Goal: Transaction & Acquisition: Purchase product/service

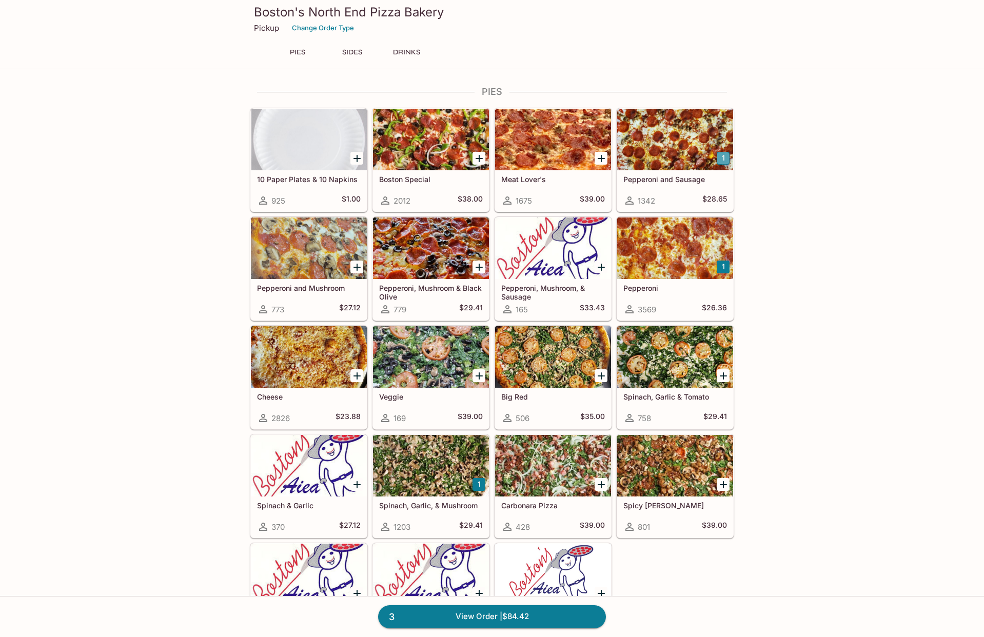
click at [725, 156] on button "1" at bounding box center [723, 158] width 13 height 13
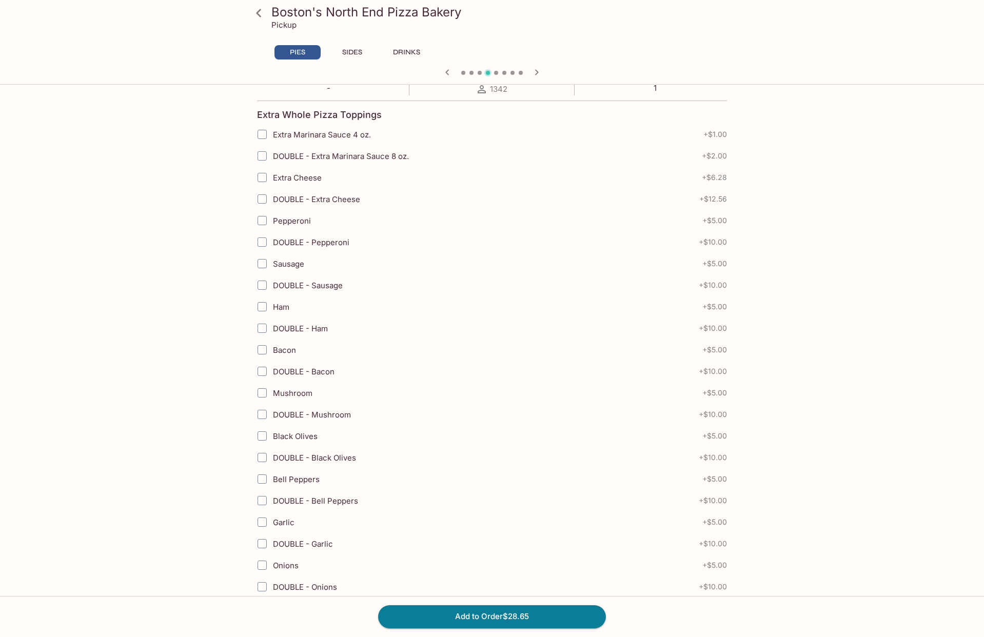
scroll to position [308, 0]
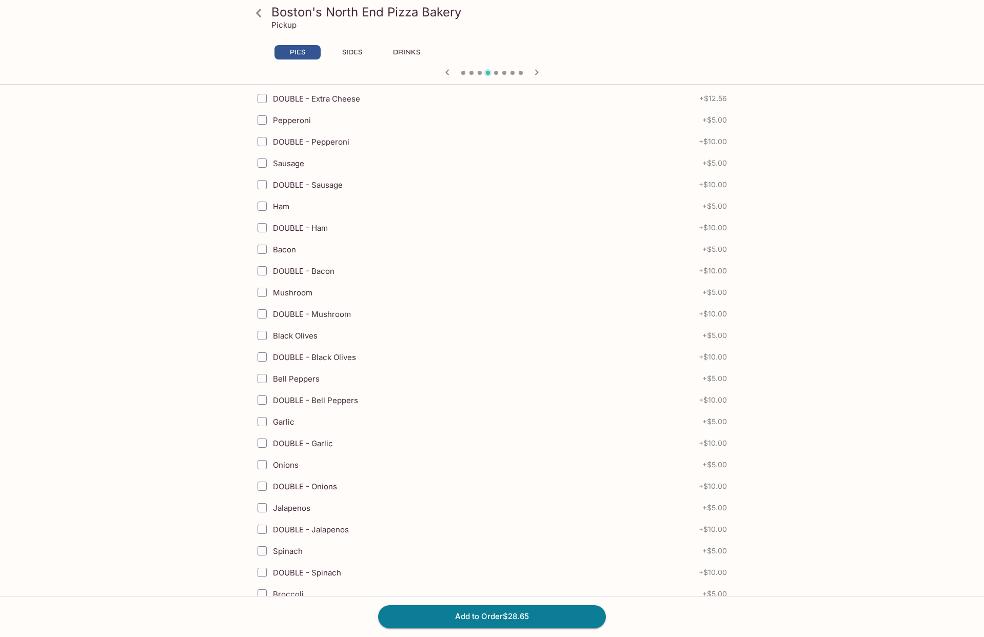
click at [512, 617] on button "Add to Order $28.65" at bounding box center [492, 617] width 228 height 23
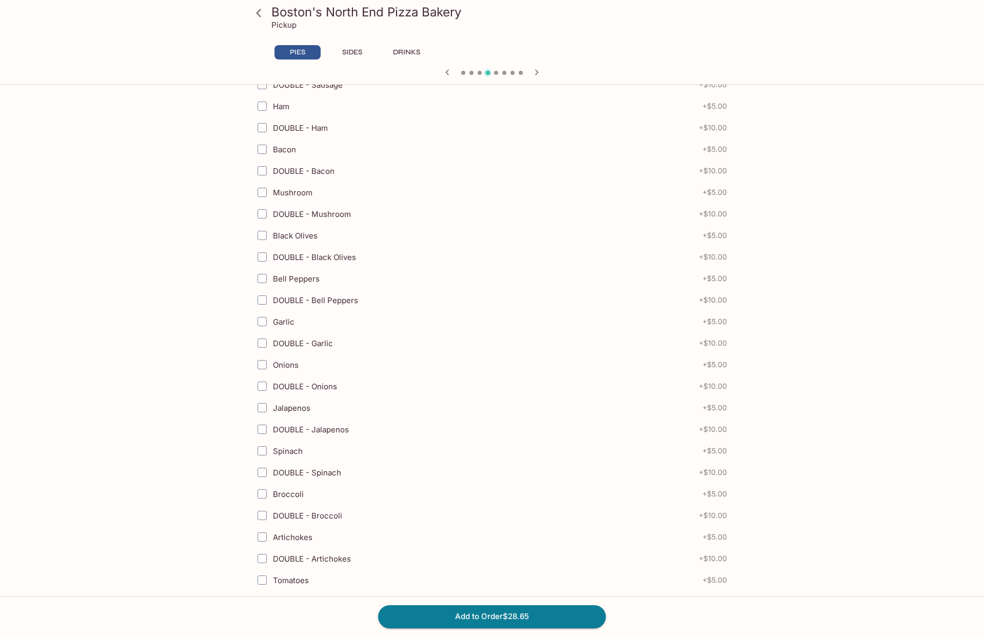
scroll to position [411, 0]
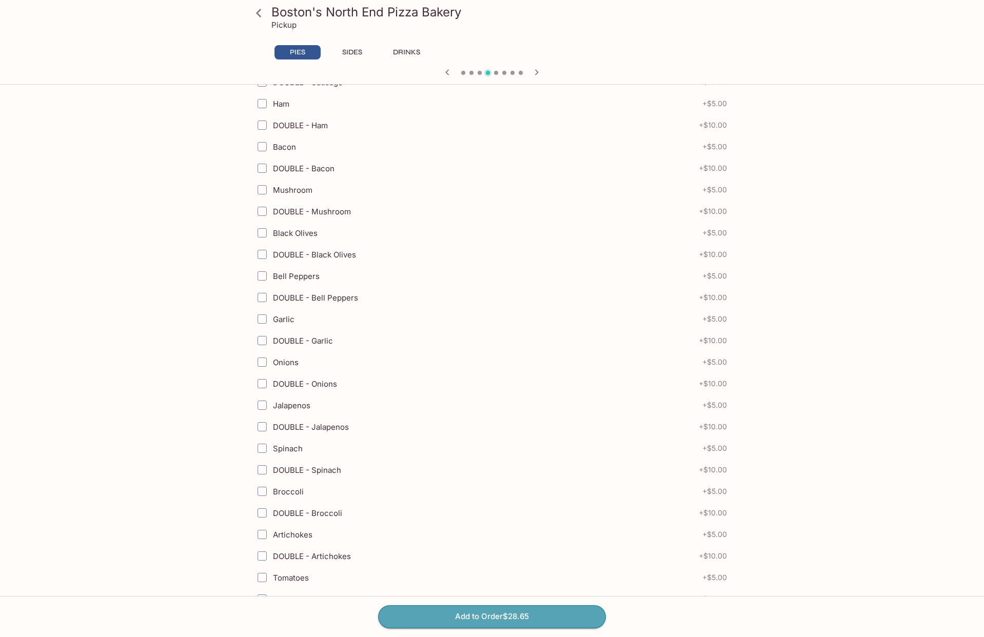
click at [528, 615] on button "Add to Order $28.65" at bounding box center [492, 617] width 228 height 23
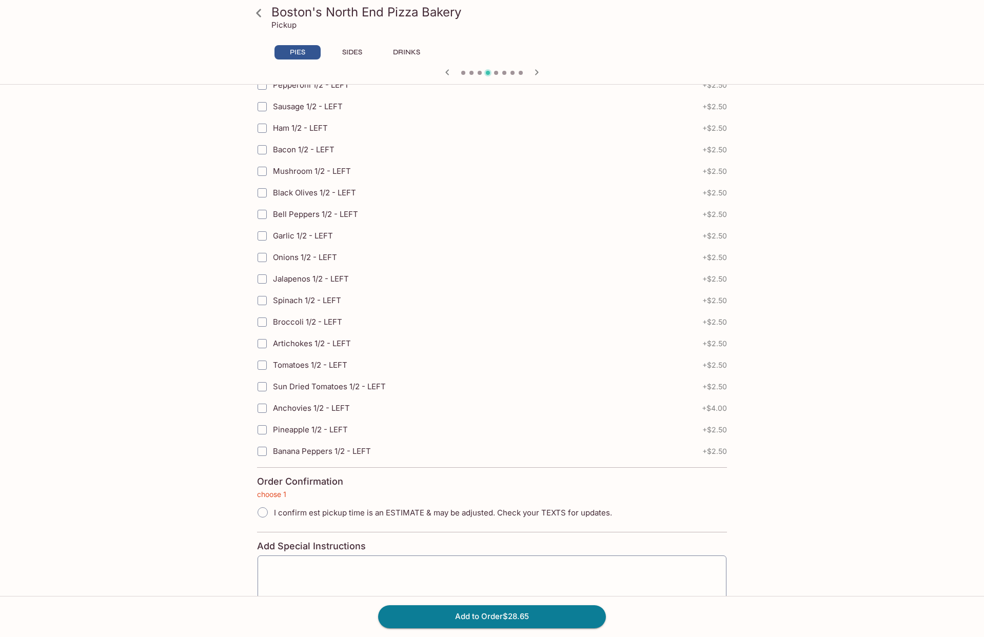
scroll to position [2087, 0]
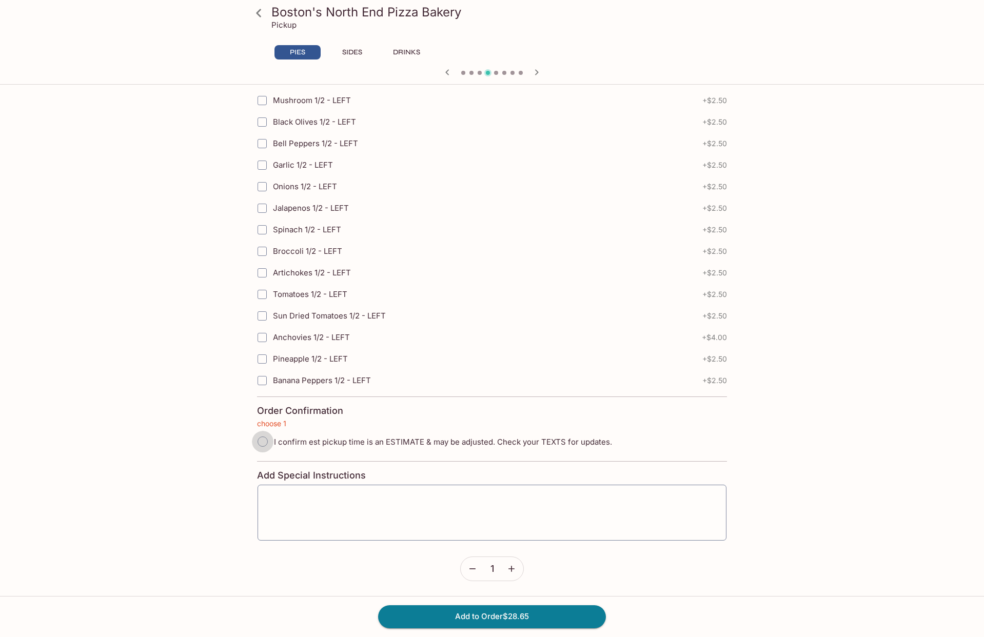
click at [270, 441] on input "I confirm est pickup time is an ESTIMATE & may be adjusted. Check your TEXTS fo…" at bounding box center [263, 442] width 22 height 22
radio input "true"
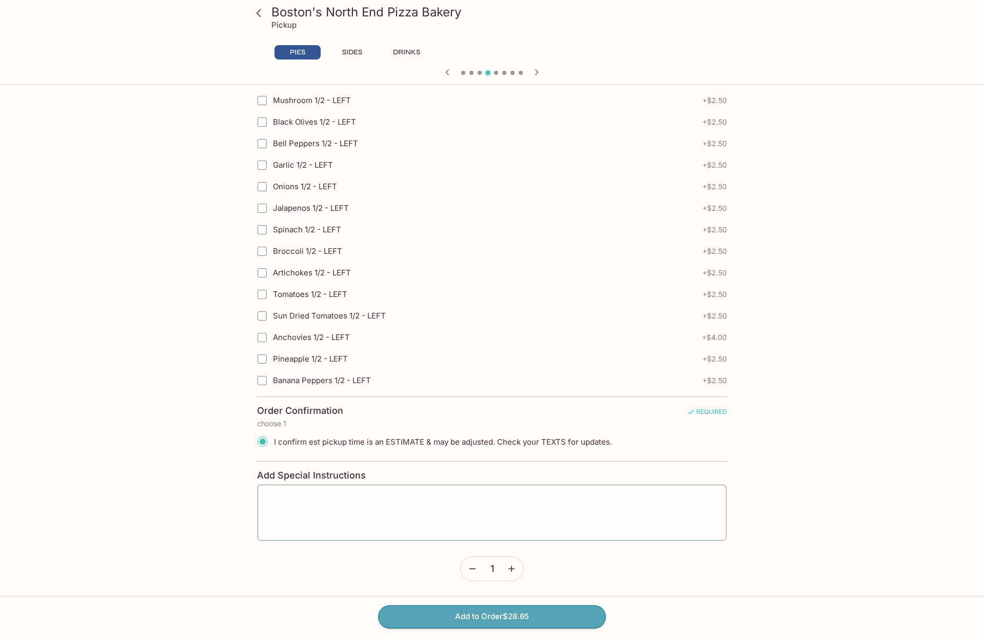
click at [464, 620] on button "Add to Order $28.65" at bounding box center [492, 617] width 228 height 23
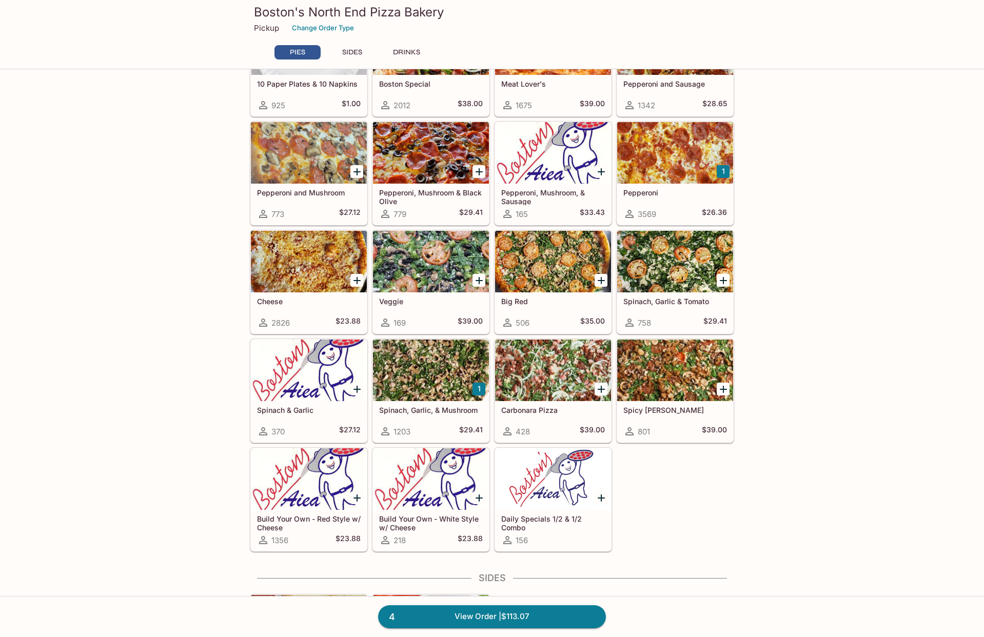
scroll to position [103, 0]
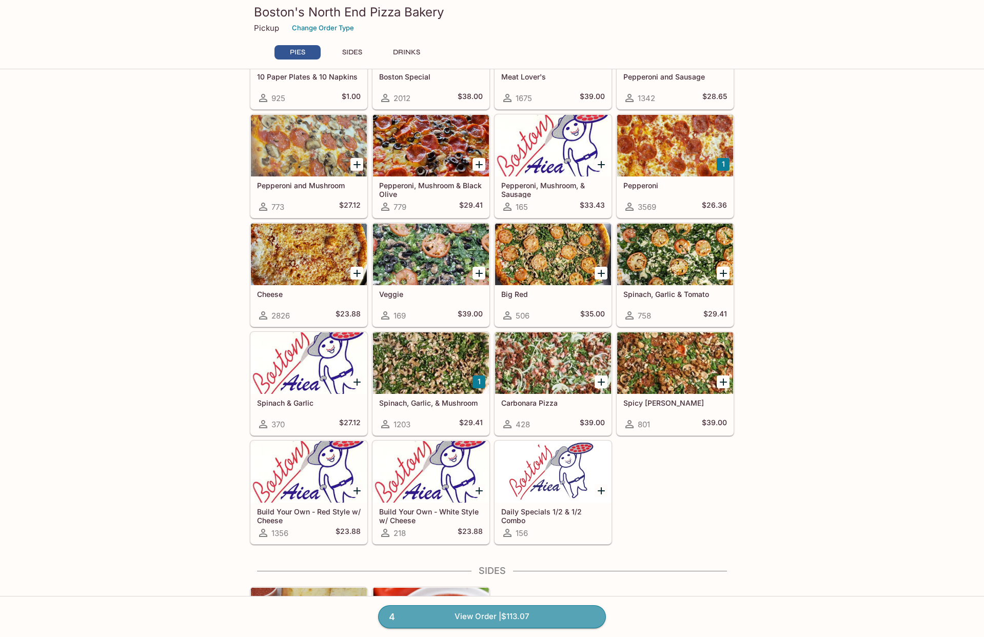
click at [481, 618] on link "4 View Order | $113.07" at bounding box center [492, 617] width 228 height 23
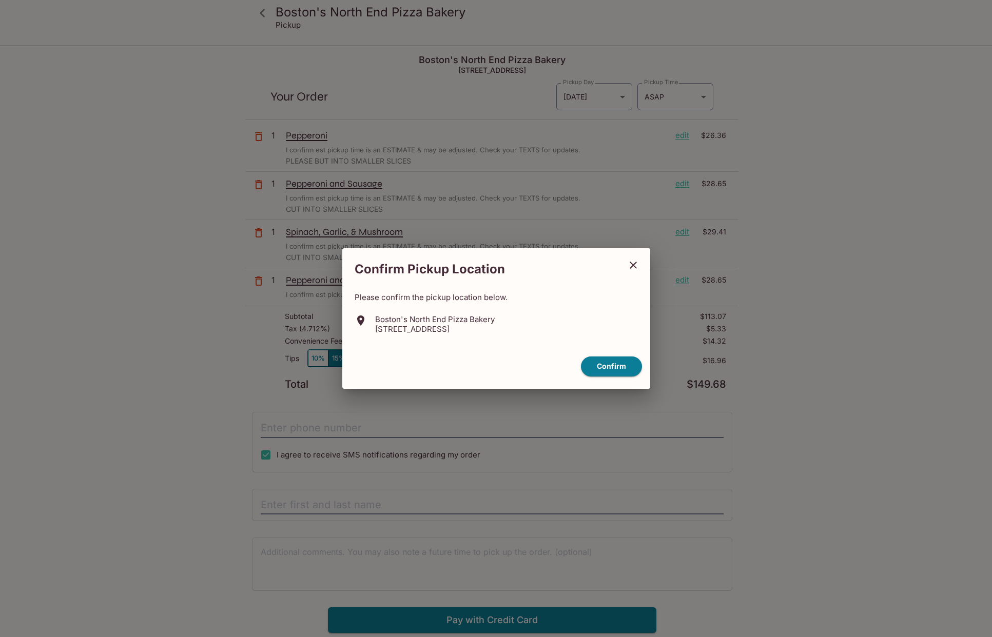
click at [638, 269] on icon "close" at bounding box center [633, 265] width 12 height 12
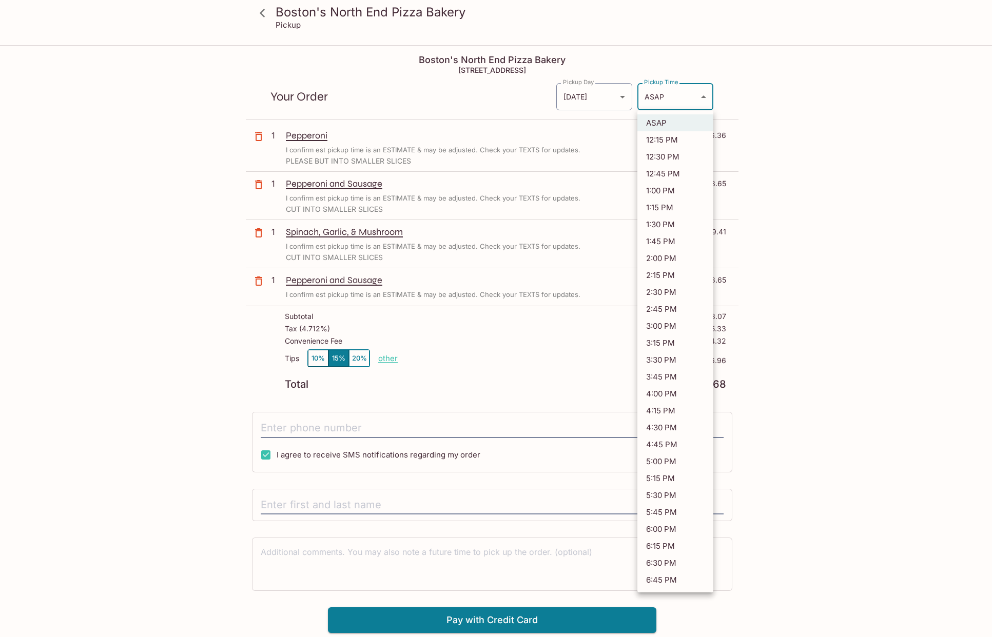
click at [703, 96] on body "Boston's North End Pizza Bakery Pickup Boston's North End Pizza Bakery 98-302 K…" at bounding box center [496, 364] width 992 height 637
click at [651, 443] on li "4:45 PM" at bounding box center [675, 444] width 76 height 17
type input "2025-09-09T02:45:59.000000Z"
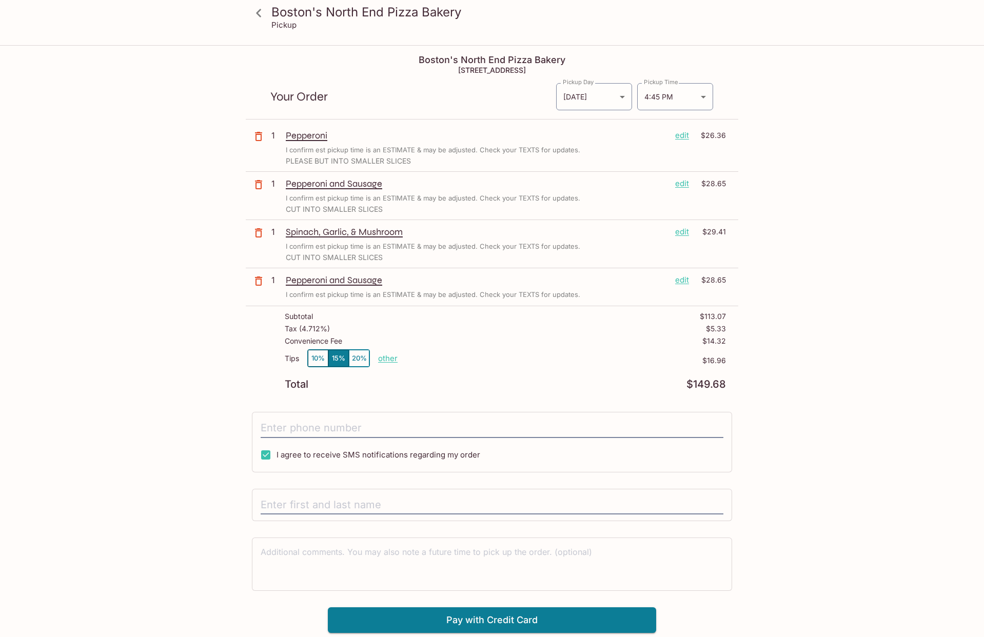
click at [322, 163] on p "PLEASE BUT INTO SMALLER SLICES" at bounding box center [506, 161] width 440 height 8
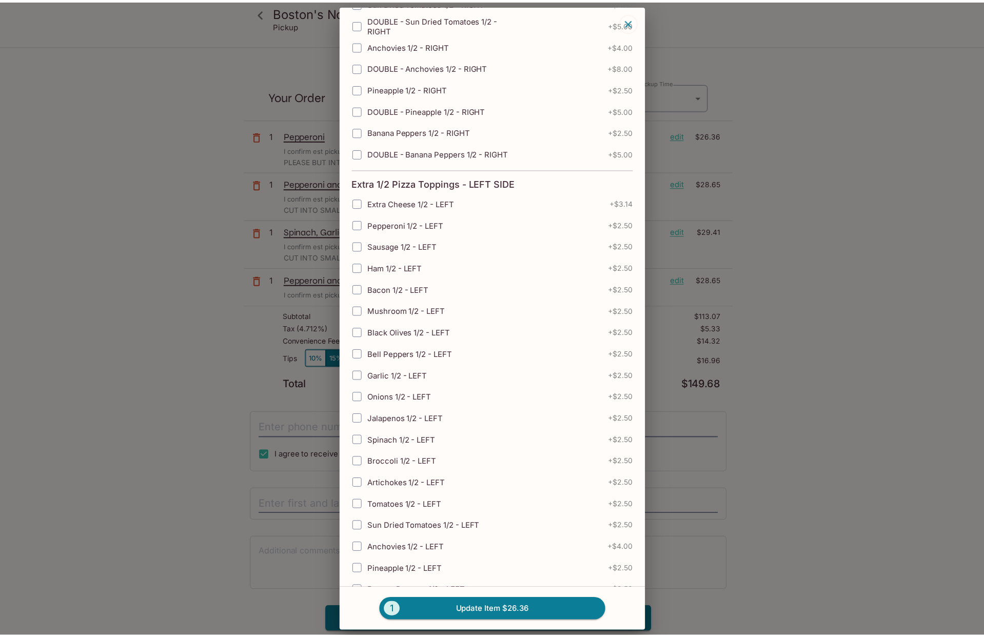
scroll to position [1902, 0]
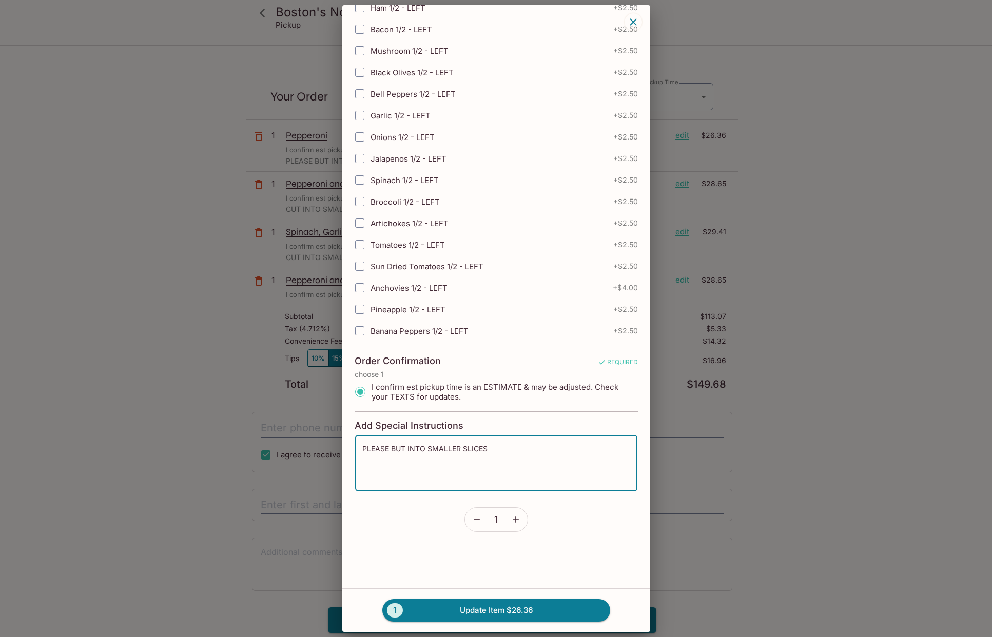
click at [398, 449] on textarea "PLEASE BUT INTO SMALLER SLICES" at bounding box center [496, 463] width 268 height 39
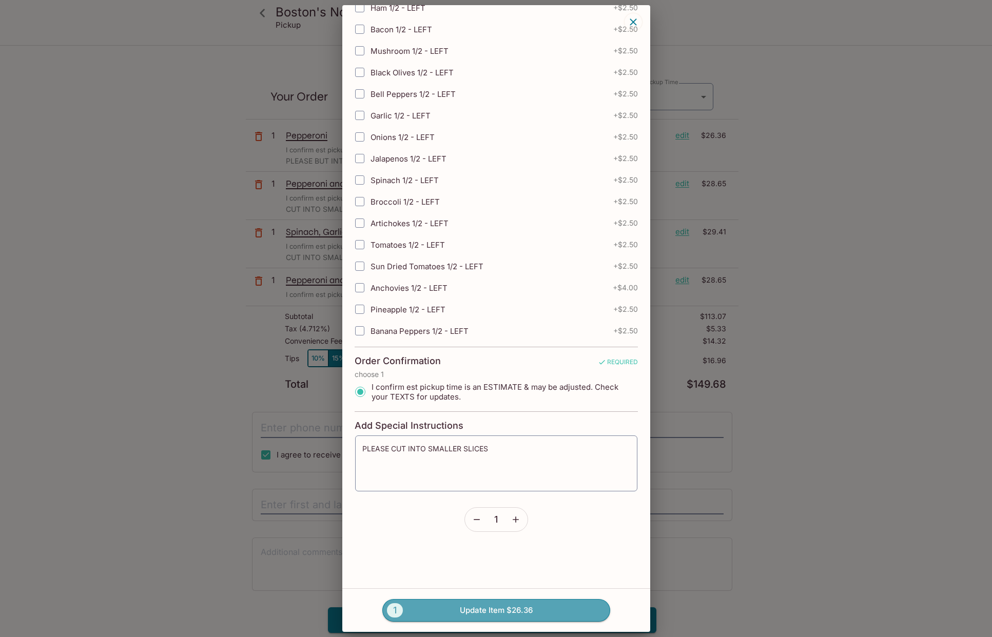
click at [413, 614] on button "1 Update Item $26.36" at bounding box center [496, 610] width 228 height 23
type textarea "PLEASE BUT INTO SMALLER SLICES"
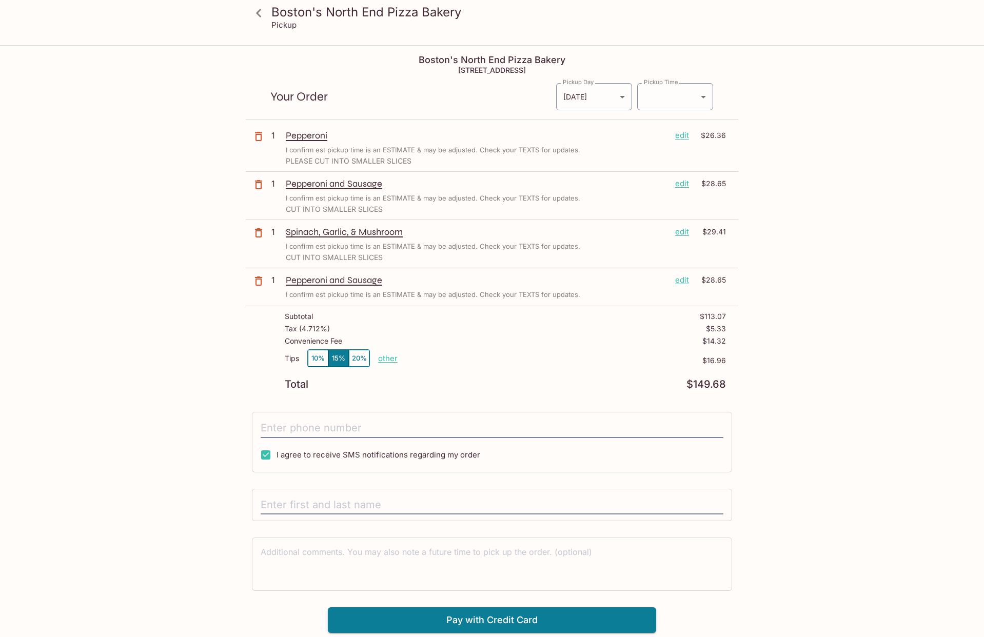
click at [320, 354] on button "10%" at bounding box center [318, 358] width 21 height 17
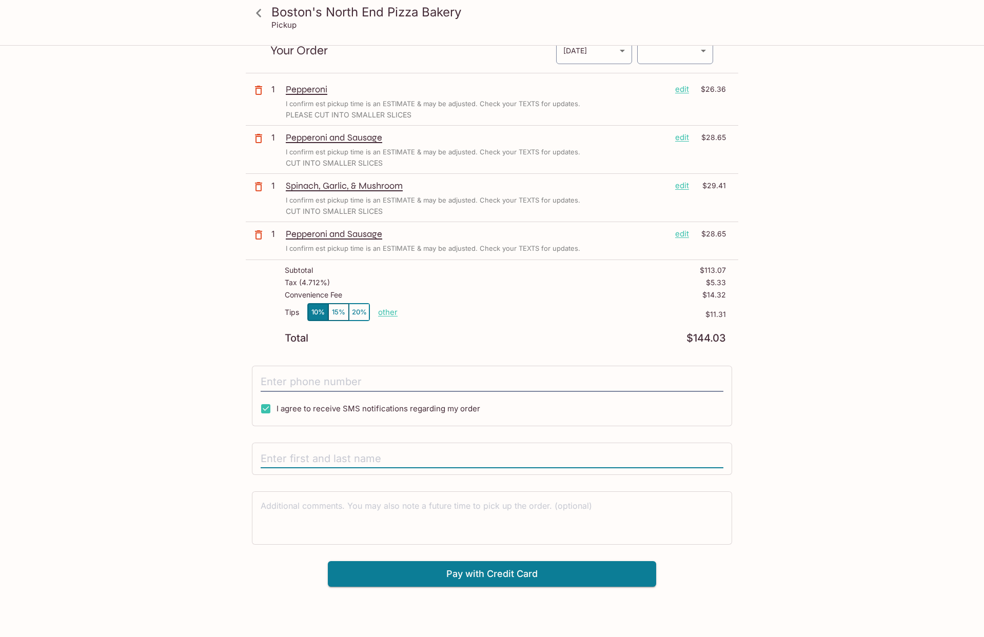
click at [401, 459] on input "text" at bounding box center [492, 460] width 463 height 20
type input "l"
type input "Lesley Kitaoka"
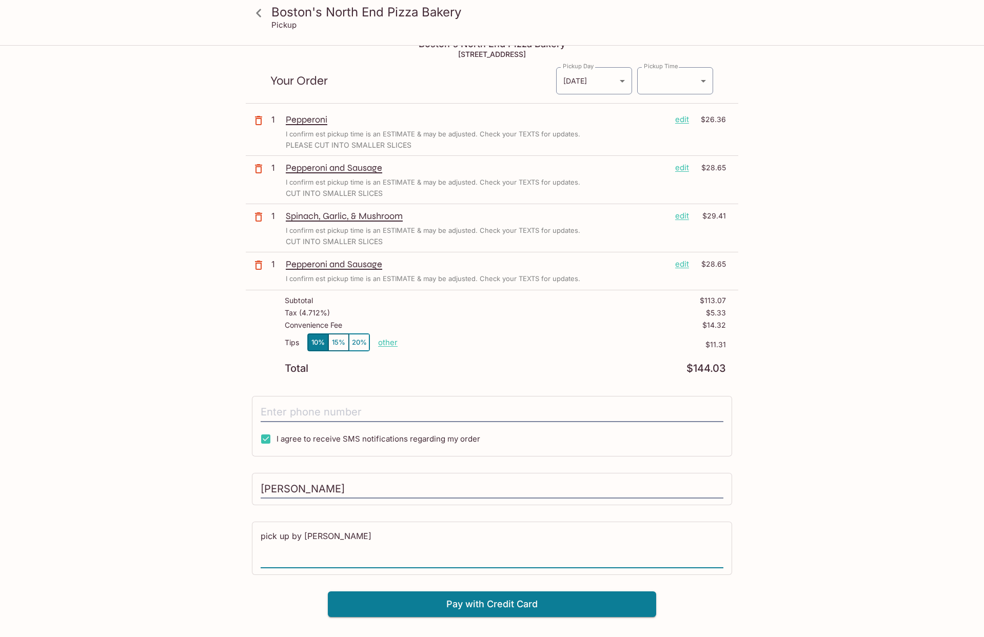
scroll to position [0, 0]
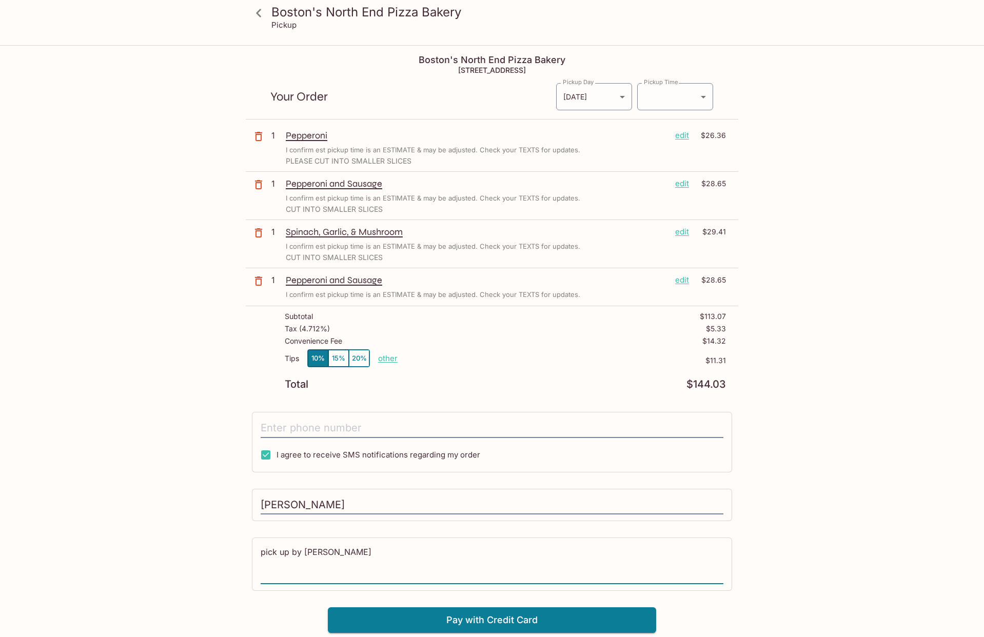
type textarea "pick up by Jason"
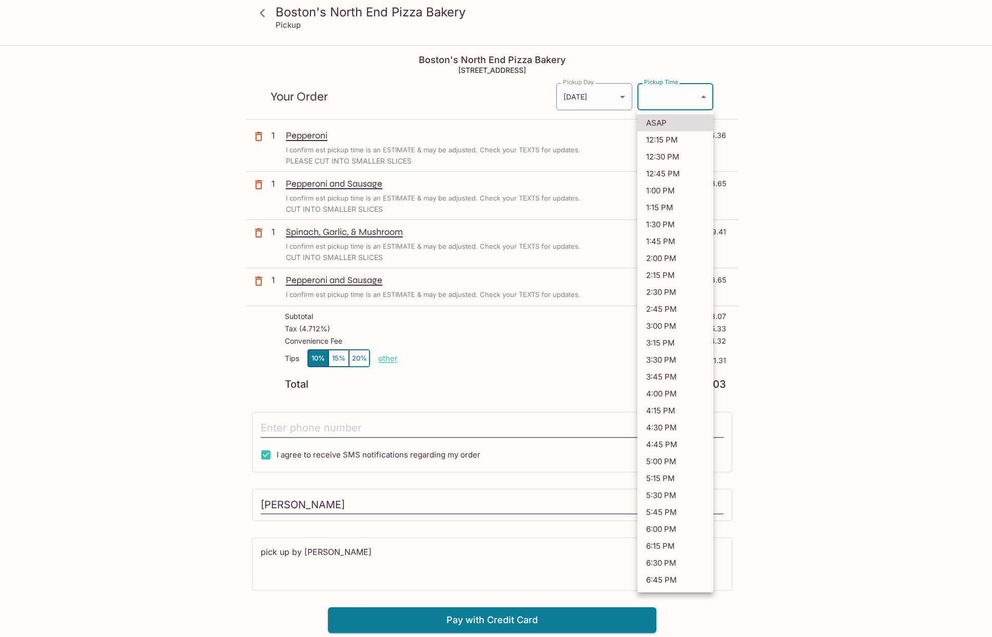
click at [703, 96] on body "Boston's North End Pizza Bakery Pickup Boston's North End Pizza Bakery 98-302 K…" at bounding box center [496, 364] width 992 height 637
click at [670, 443] on li "4:45 PM" at bounding box center [675, 444] width 76 height 17
type input "2025-09-09T02:45:17.000000Z"
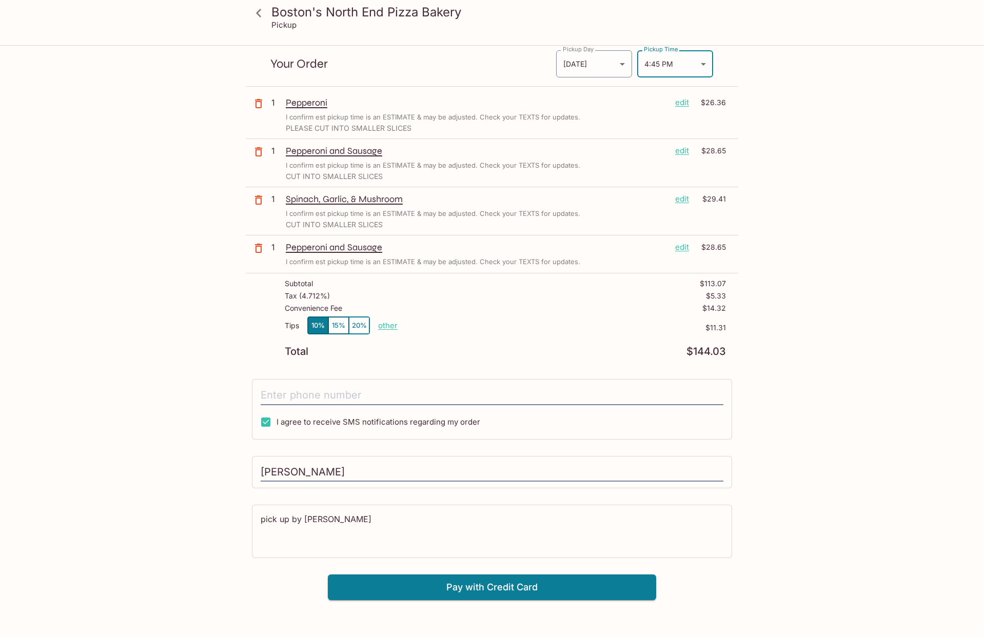
scroll to position [46, 0]
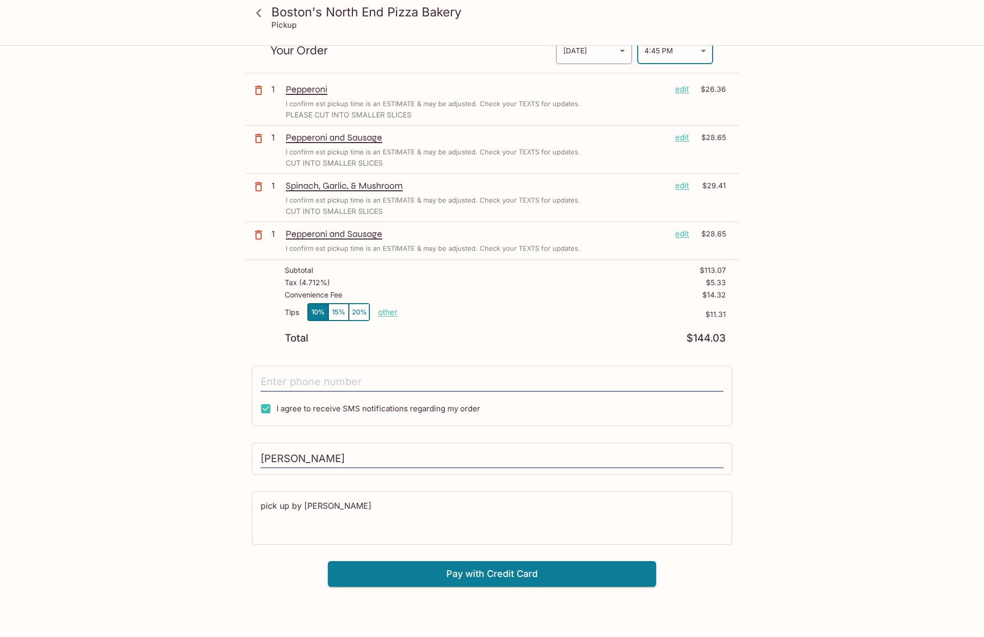
click at [285, 295] on p "Convenience Fee" at bounding box center [313, 295] width 57 height 8
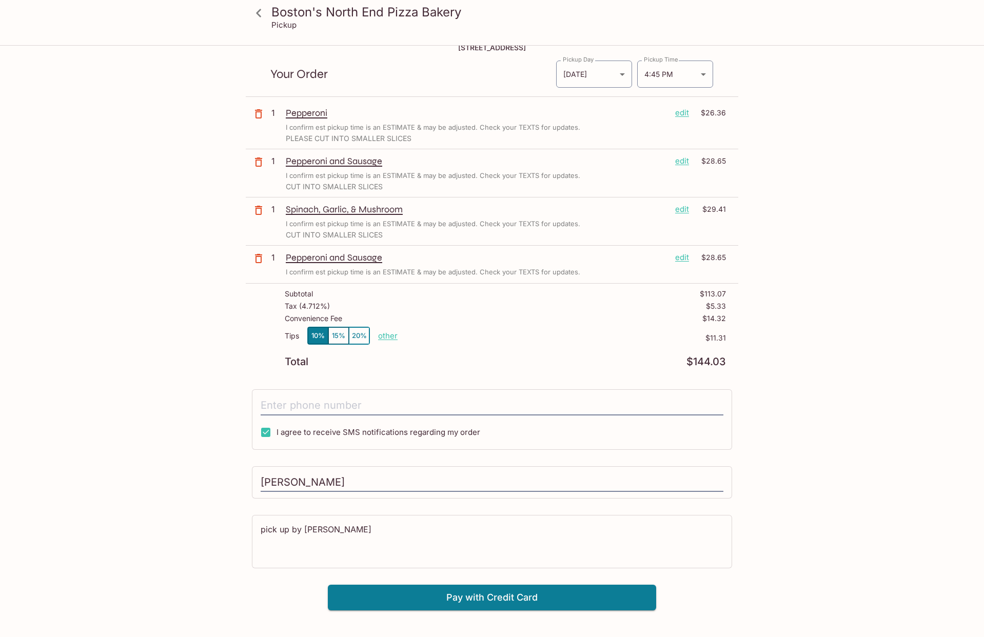
scroll to position [0, 0]
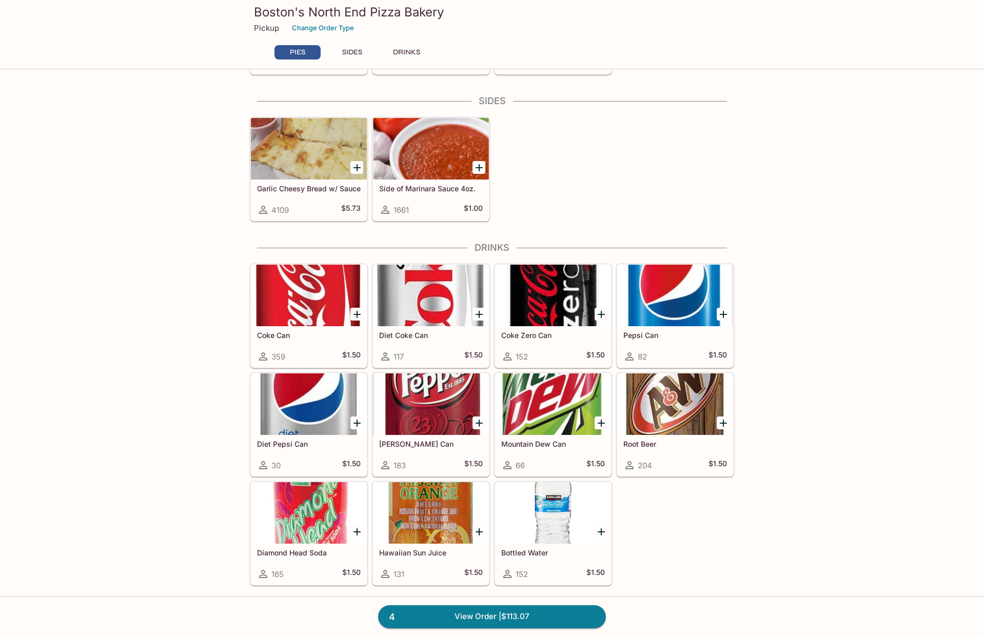
scroll to position [316, 0]
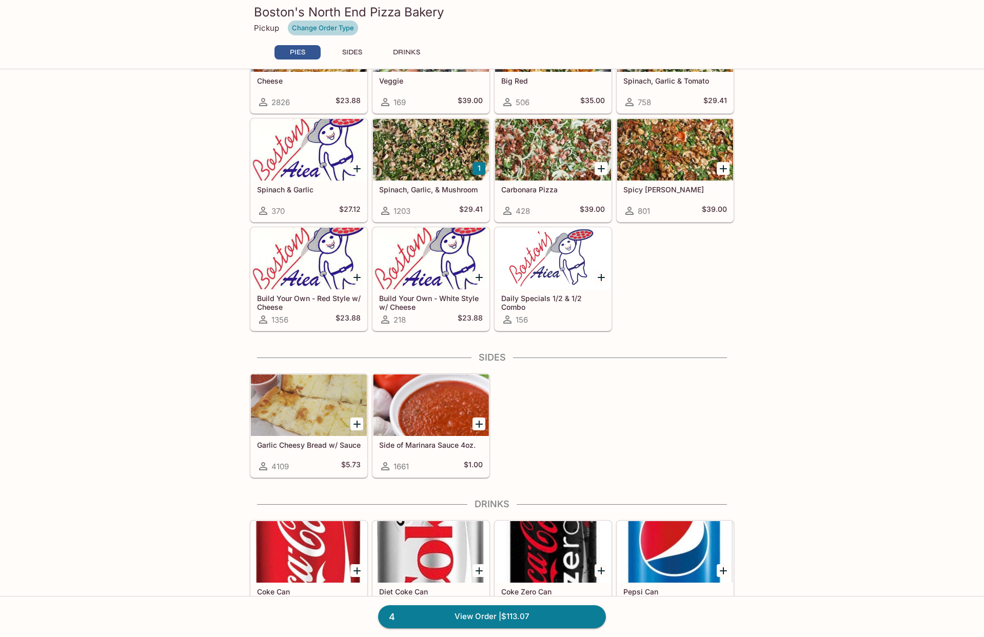
click at [339, 30] on button "Change Order Type" at bounding box center [322, 28] width 71 height 16
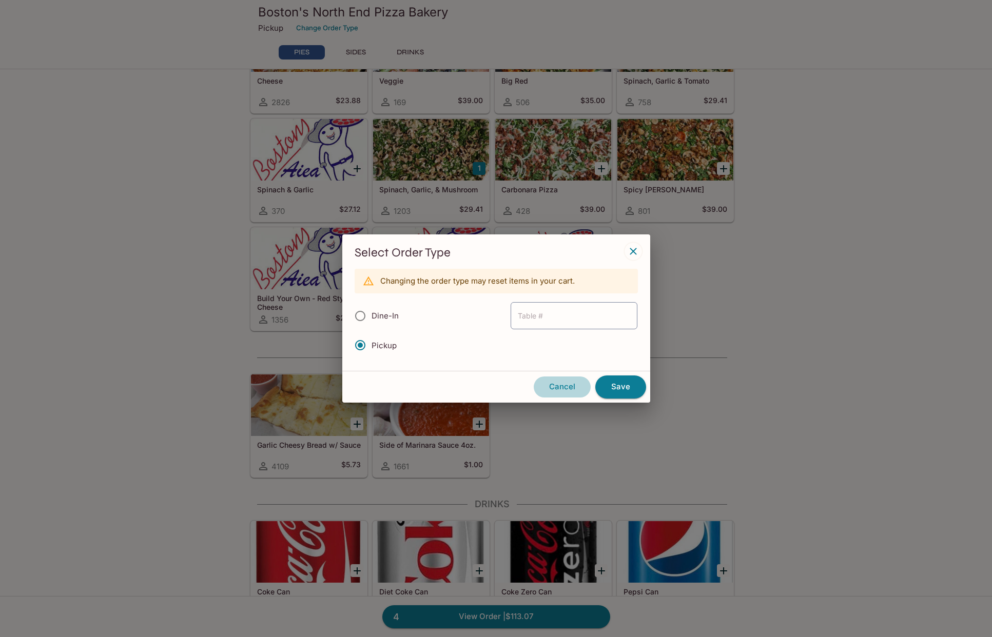
click at [567, 389] on button "Cancel" at bounding box center [562, 387] width 58 height 22
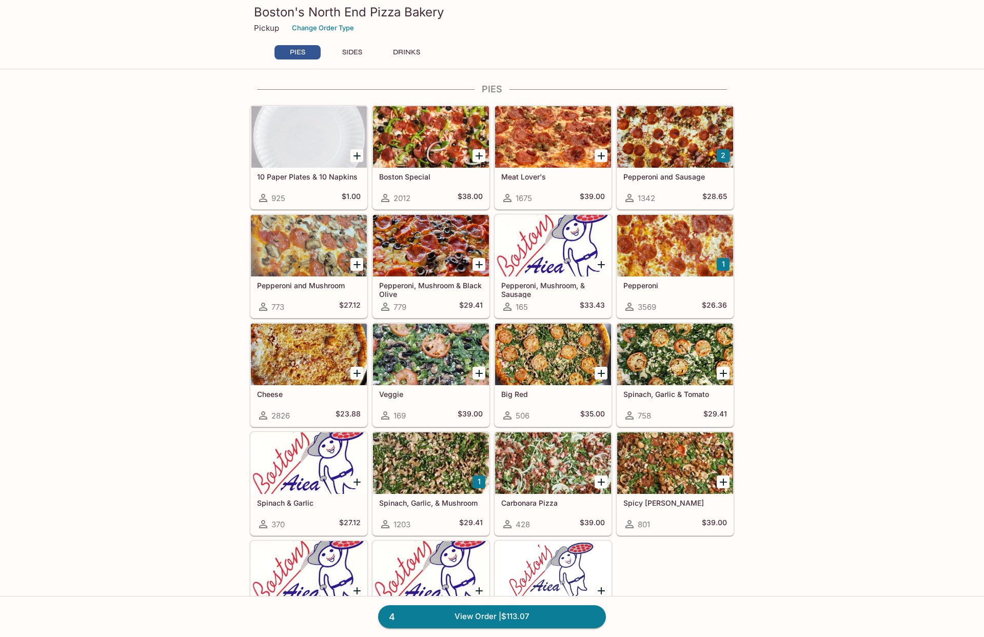
scroll to position [0, 0]
